Goal: Task Accomplishment & Management: Manage account settings

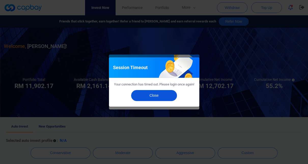
click at [146, 86] on span "Your connection has timed out. Please login once again!" at bounding box center [154, 84] width 80 height 4
click at [149, 101] on button "Close" at bounding box center [154, 95] width 46 height 11
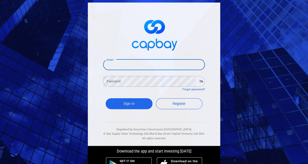
type input "[EMAIL_ADDRESS][DOMAIN_NAME]"
click at [129, 105] on button "Sign In" at bounding box center [129, 103] width 47 height 11
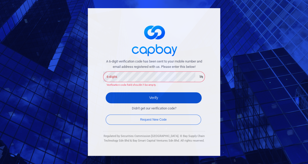
click at [113, 90] on form "A 6-digit verification code has been sent to your mobile number and email addre…" at bounding box center [154, 92] width 102 height 67
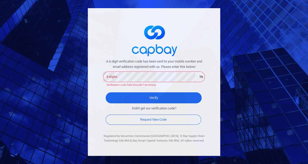
click at [81, 97] on div "A 6-digit verification code has been sent to your mobile number and email addre…" at bounding box center [154, 82] width 308 height 164
click at [115, 75] on div "6-digits 6-digits Verification code field shouldn’t be empty." at bounding box center [154, 78] width 102 height 17
click at [102, 102] on div "A 6-digit verification code has been sent to your mobile number and email addre…" at bounding box center [154, 81] width 132 height 147
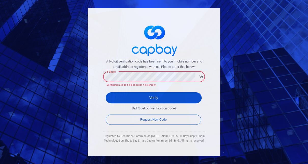
click at [153, 95] on button "Verify" at bounding box center [154, 97] width 96 height 11
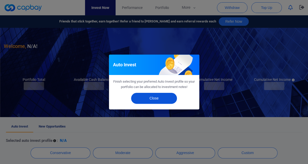
click at [148, 100] on button "Close" at bounding box center [154, 98] width 46 height 11
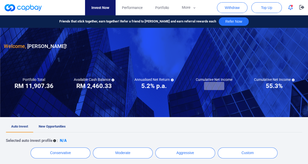
click at [67, 124] on link "New Opportunities" at bounding box center [52, 126] width 38 height 11
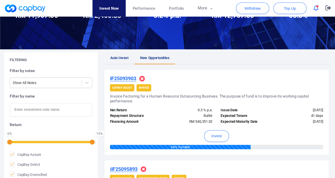
scroll to position [59, 0]
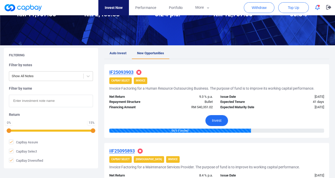
click at [215, 126] on button "Invest" at bounding box center [216, 120] width 23 height 11
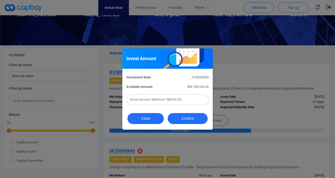
click at [151, 118] on button "Close" at bounding box center [145, 118] width 36 height 11
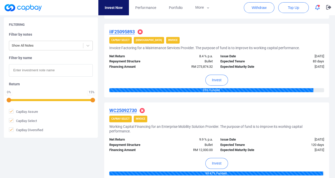
scroll to position [181, 0]
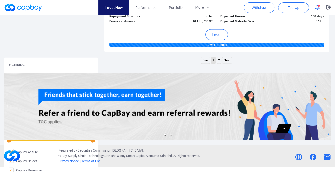
click at [219, 64] on link "2" at bounding box center [219, 60] width 4 height 6
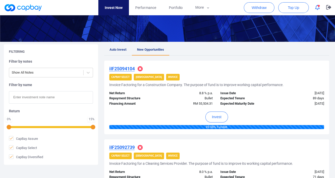
scroll to position [0, 0]
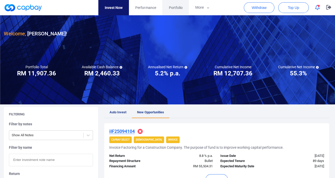
click at [182, 7] on span "Portfolio" at bounding box center [175, 8] width 14 height 6
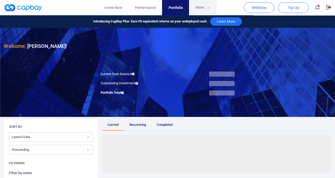
click at [200, 9] on button "More" at bounding box center [202, 7] width 27 height 15
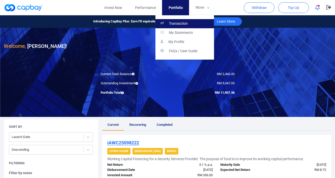
click at [191, 20] on link "Transaction" at bounding box center [184, 23] width 59 height 9
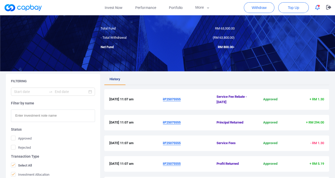
scroll to position [80, 0]
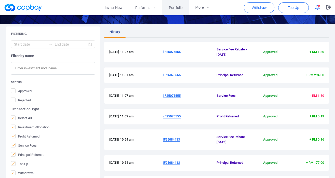
click at [177, 8] on span "Portfolio" at bounding box center [175, 8] width 14 height 6
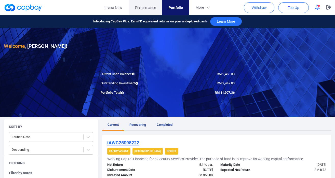
click at [146, 10] on span "Performance" at bounding box center [145, 8] width 21 height 6
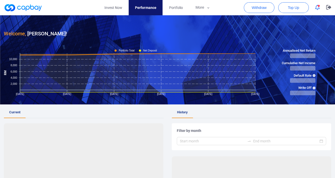
click at [308, 10] on button "button" at bounding box center [317, 8] width 10 height 8
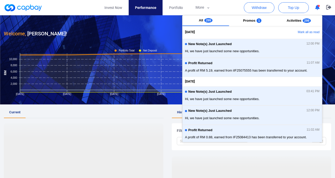
click at [308, 10] on button "button" at bounding box center [317, 8] width 10 height 8
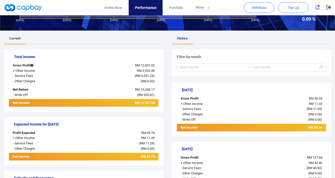
scroll to position [128, 0]
